Goal: Information Seeking & Learning: Learn about a topic

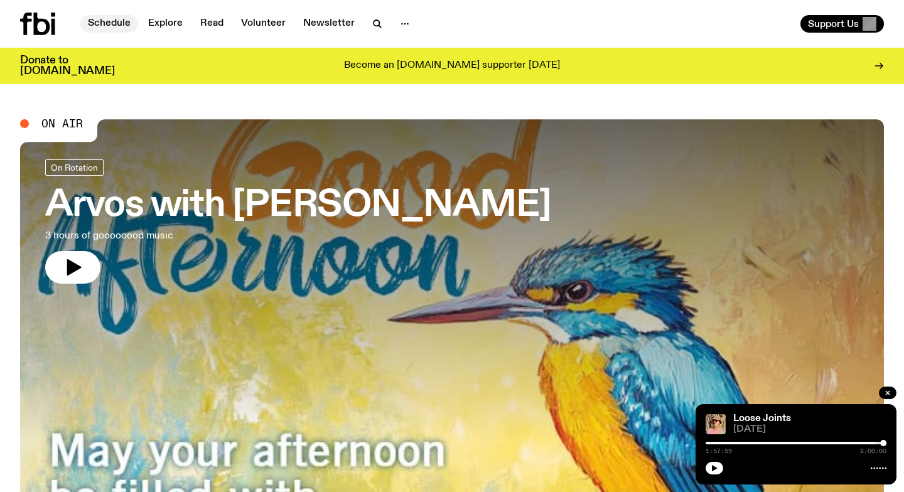
click at [122, 24] on link "Schedule" at bounding box center [109, 24] width 58 height 18
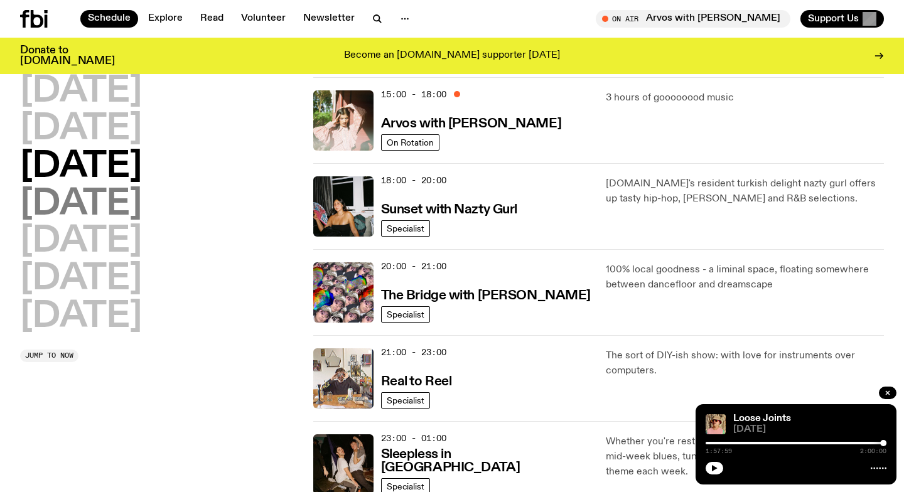
click at [137, 215] on h2 "[DATE]" at bounding box center [81, 204] width 122 height 35
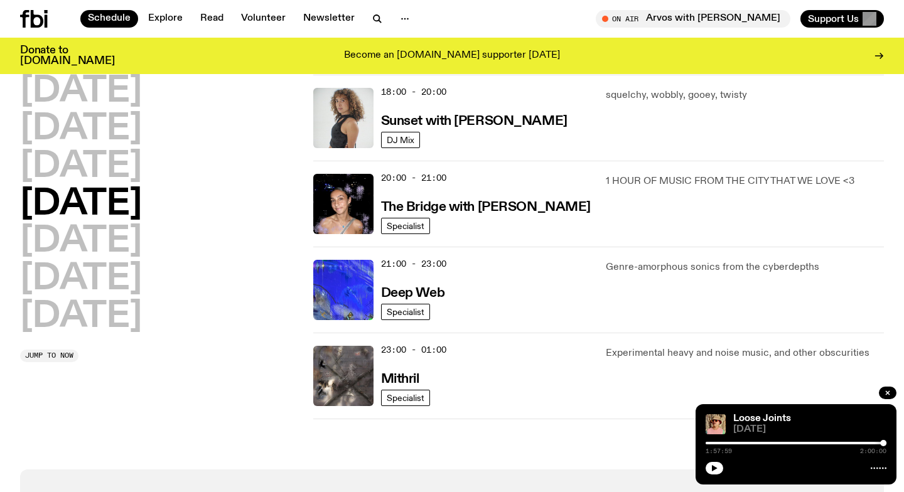
scroll to position [551, 0]
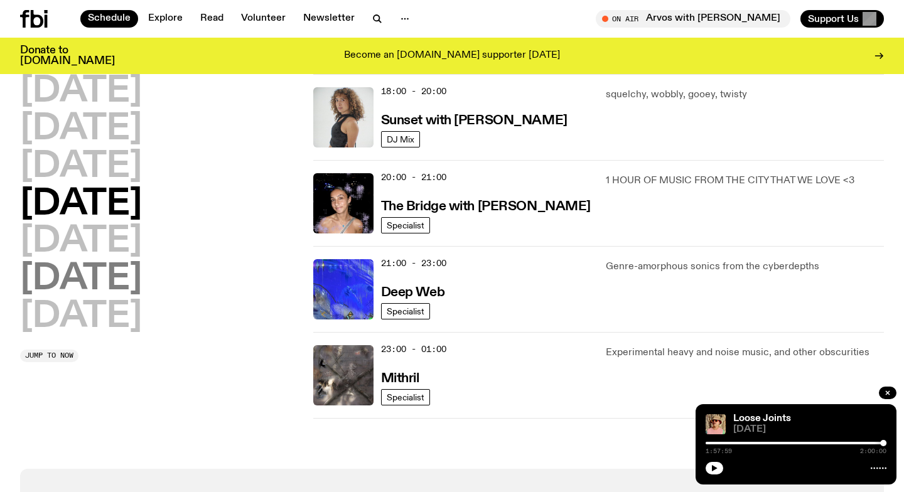
click at [73, 262] on h2 "[DATE]" at bounding box center [81, 279] width 122 height 35
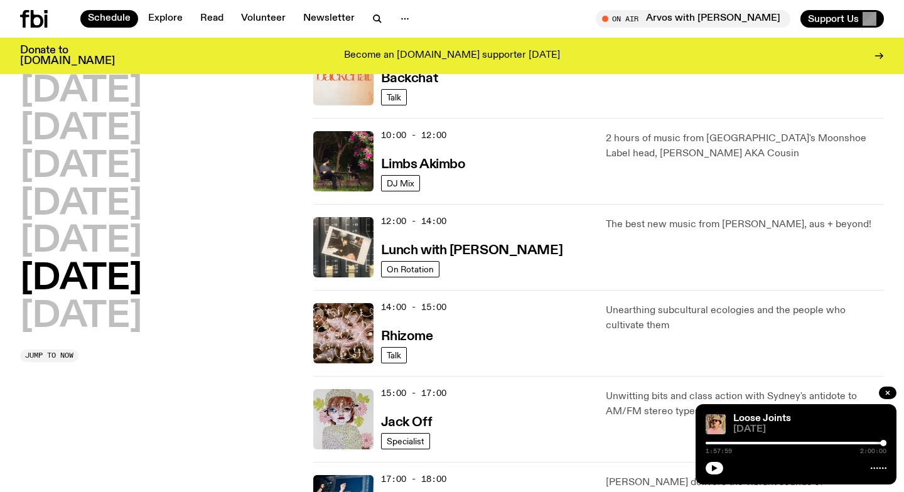
scroll to position [342, 0]
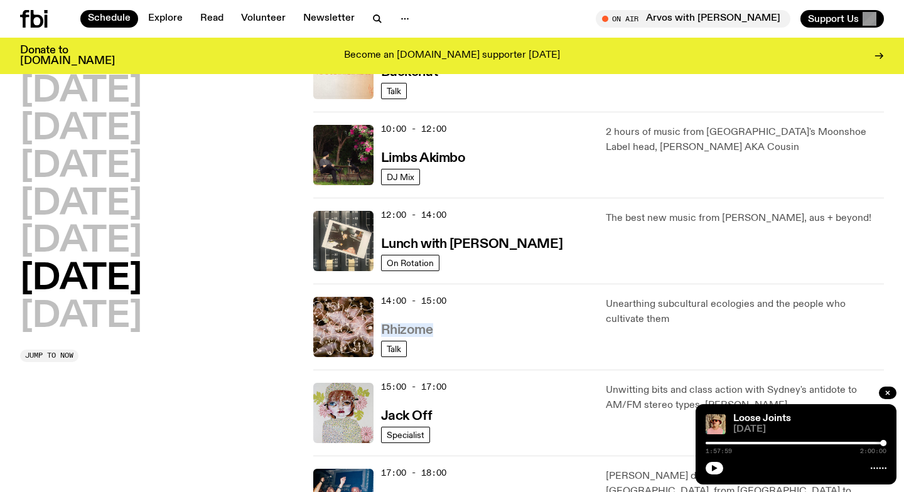
drag, startPoint x: 447, startPoint y: 329, endPoint x: 384, endPoint y: 331, distance: 63.5
click at [384, 331] on div "14:00 - 15:00 Rhizome" at bounding box center [486, 327] width 210 height 60
copy h3 "Rhizome"
click at [118, 389] on div "[DATE] [DATE] [DATE] [DATE] [DATE] [DATE] [DATE] Jump to now" at bounding box center [159, 284] width 278 height 1033
